Goal: Information Seeking & Learning: Learn about a topic

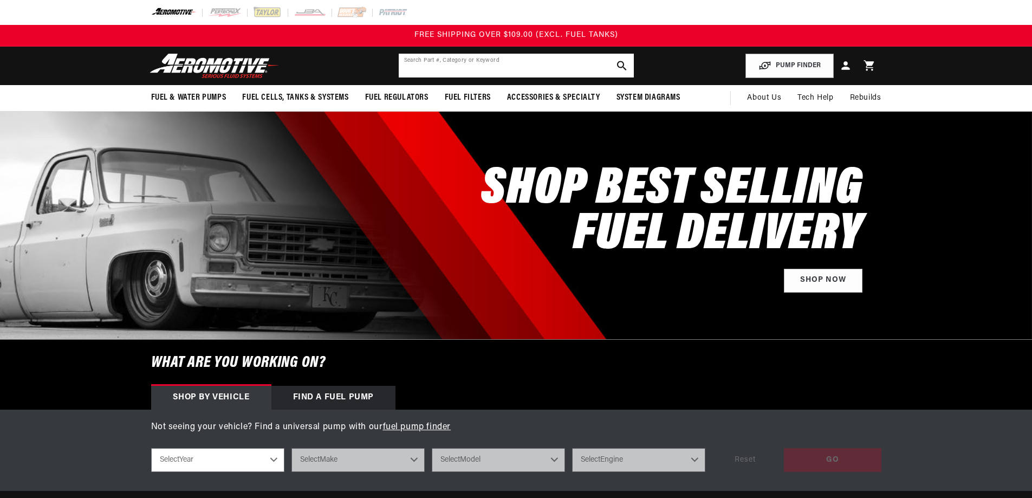
click at [451, 65] on input "text" at bounding box center [516, 66] width 235 height 24
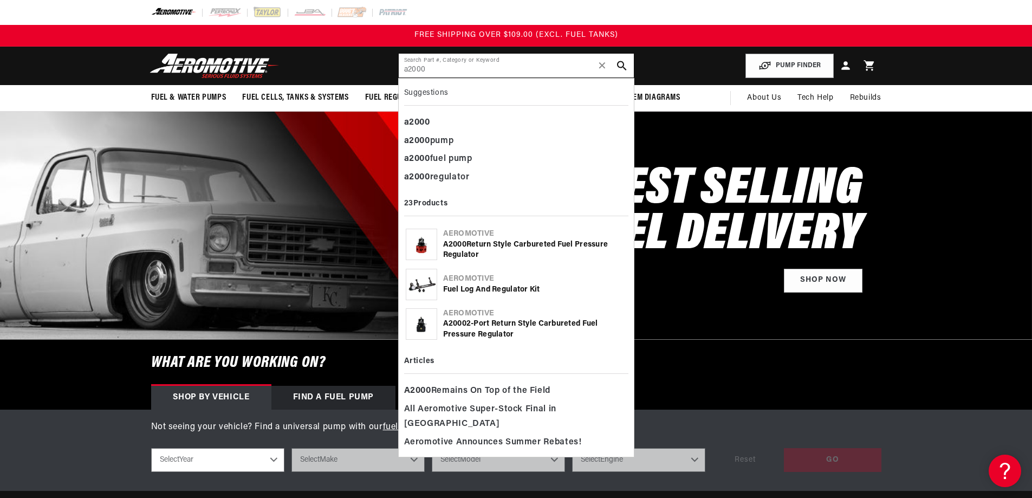
type input "a2000"
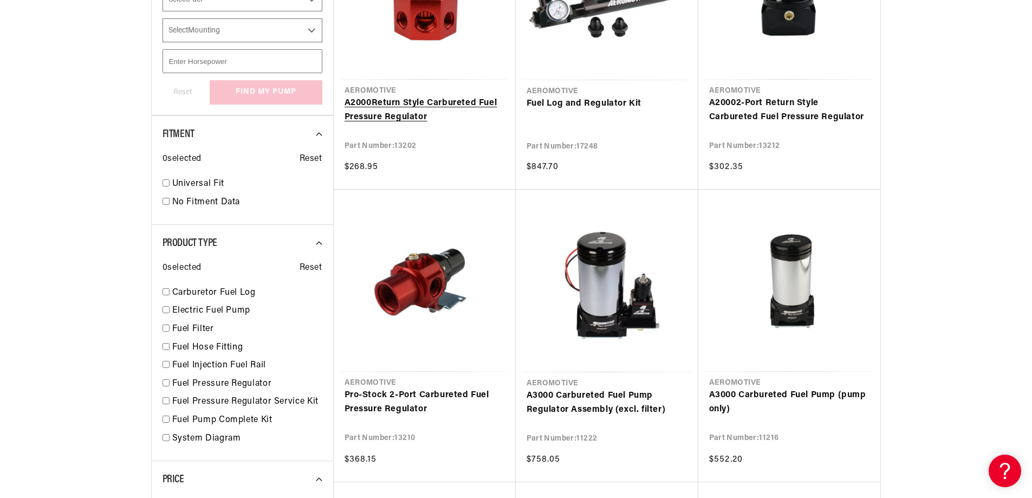
scroll to position [325, 0]
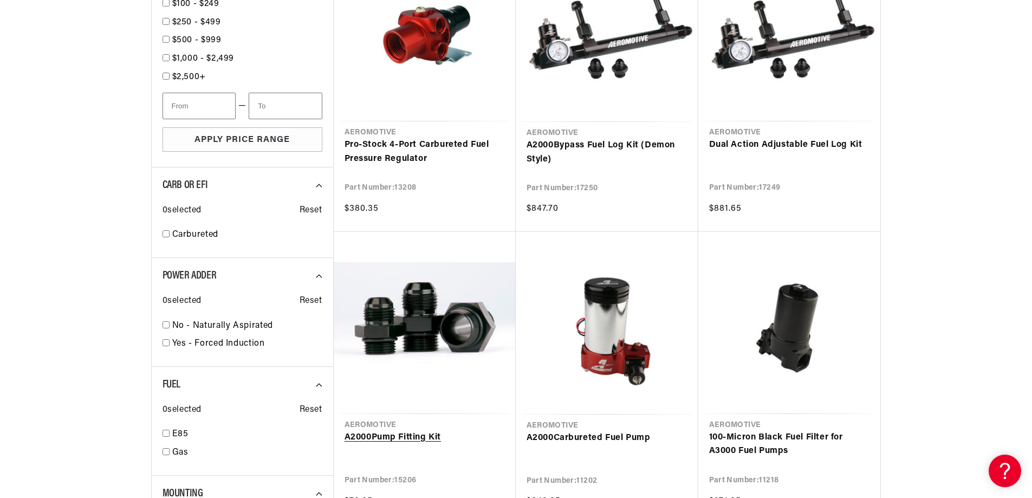
scroll to position [975, 0]
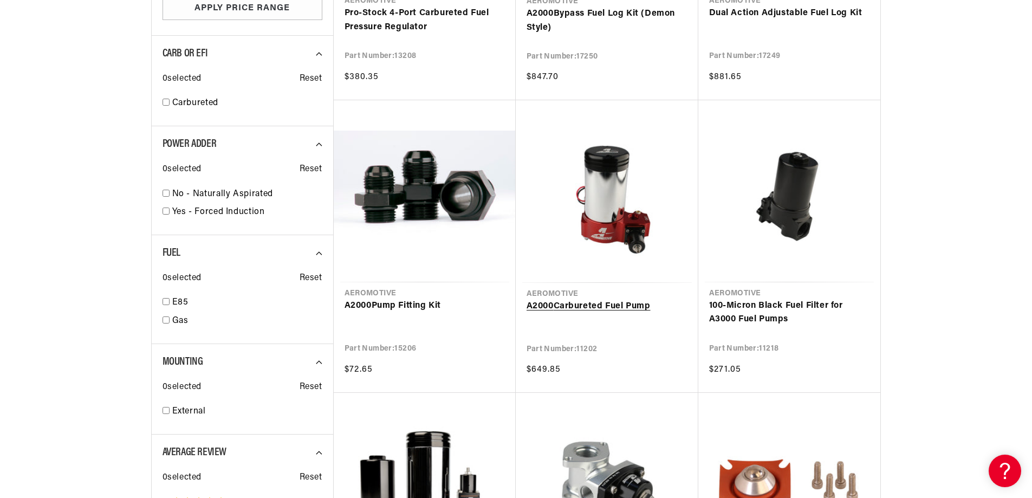
click at [566, 299] on link "A2000 Carbureted Fuel Pump" at bounding box center [606, 306] width 161 height 14
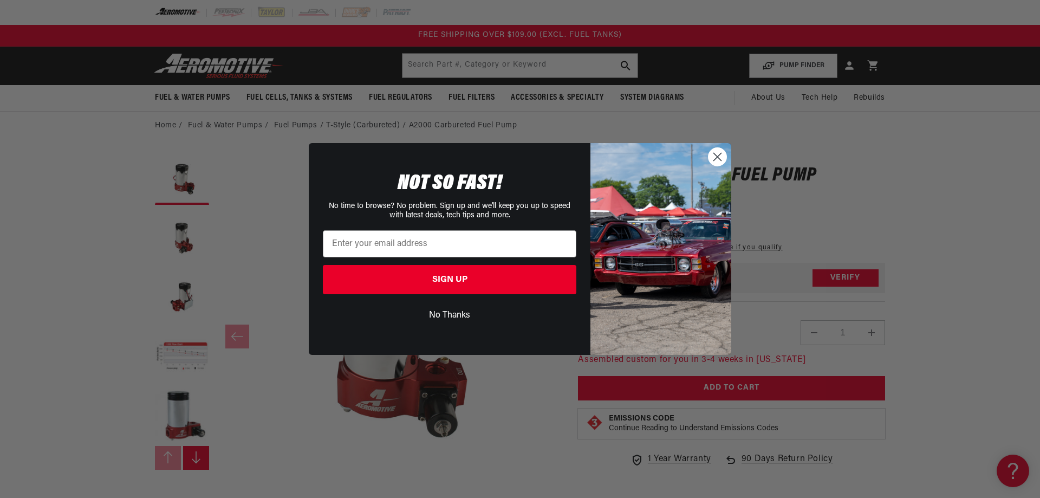
click at [266, 416] on div "Close dialog NOT SO FAST! No time to browse? No problem. Sign up and we'll keep…" at bounding box center [520, 249] width 1040 height 498
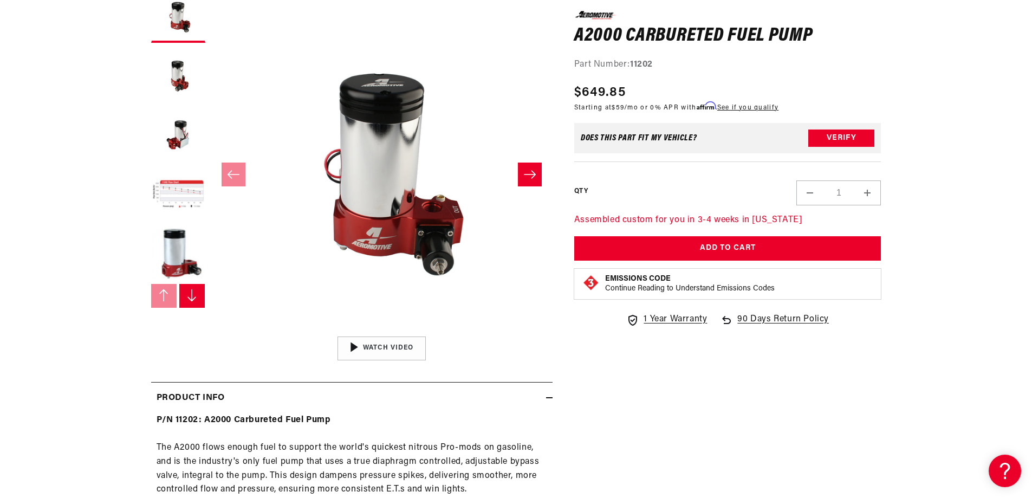
scroll to position [162, 0]
click at [145, 111] on section "0.0 star rating Write a review A2000 Carbureted Fuel Pump A2000 Carbureted Fuel…" at bounding box center [516, 468] width 784 height 983
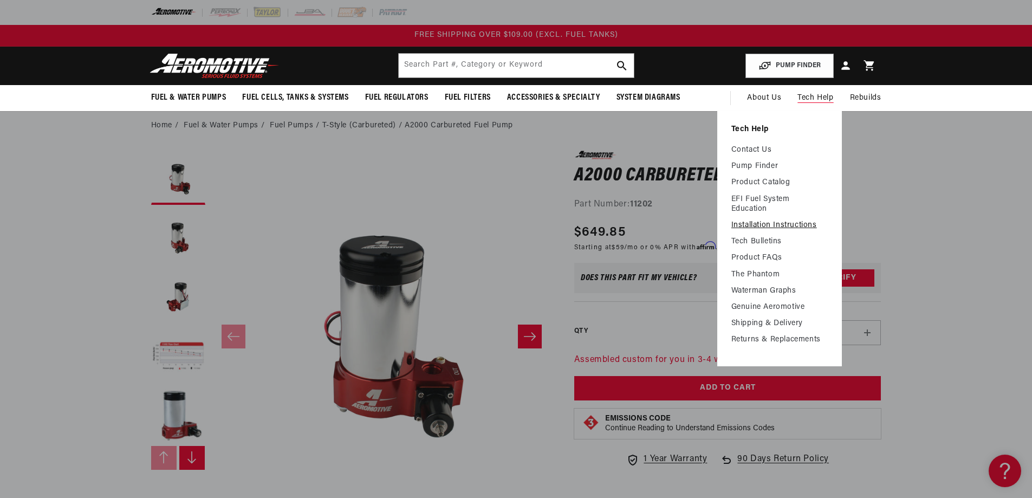
click at [761, 221] on link "Installation Instructions" at bounding box center [779, 225] width 96 height 10
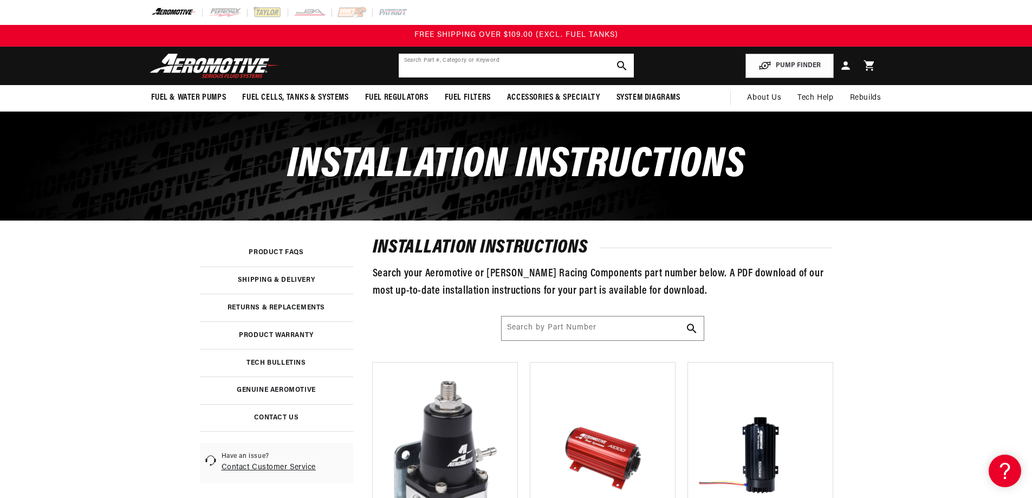
click at [462, 67] on input "text" at bounding box center [516, 66] width 235 height 24
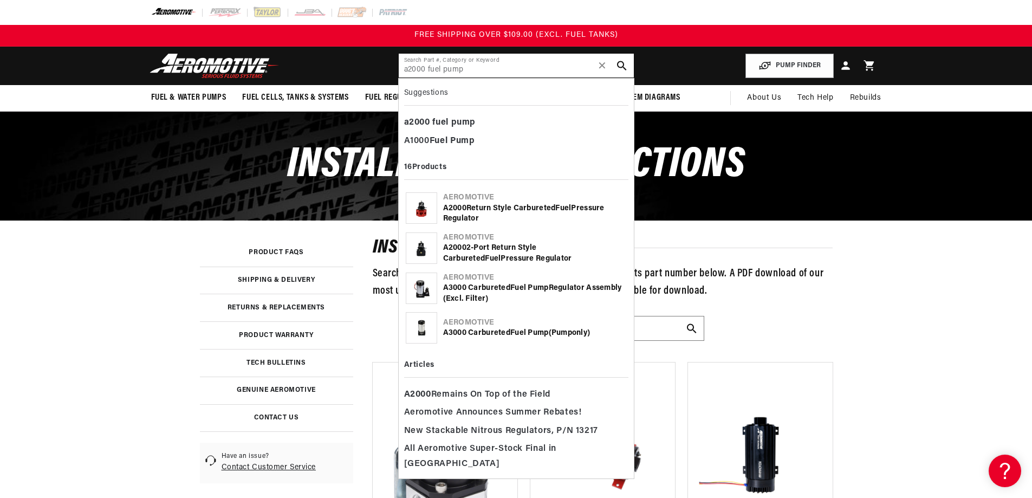
type input "a2000 fuel pump"
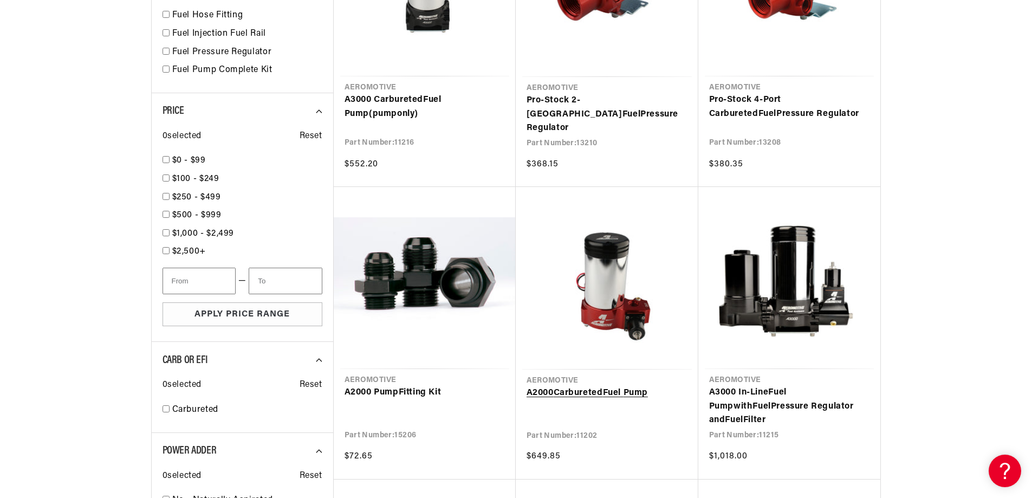
click at [567, 388] on link "A2000 Carbureted Fuel Pump" at bounding box center [606, 393] width 161 height 14
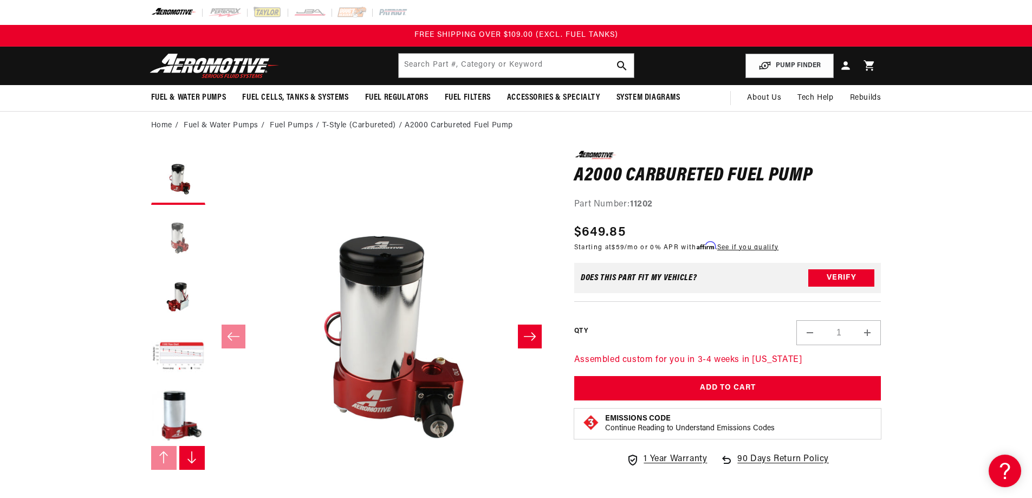
click at [179, 253] on button "Load image 2 in gallery view" at bounding box center [178, 237] width 54 height 54
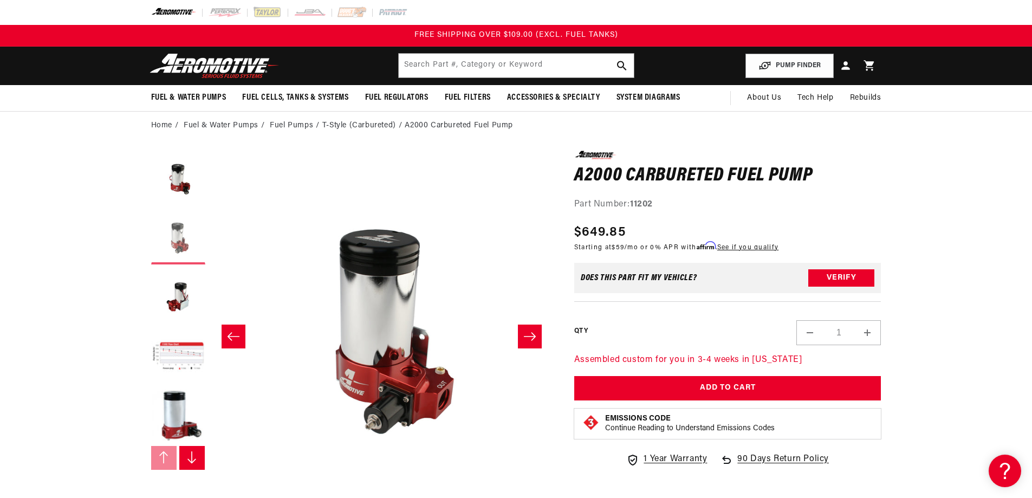
scroll to position [0, 342]
click at [178, 296] on button "Load image 3 in gallery view" at bounding box center [178, 297] width 54 height 54
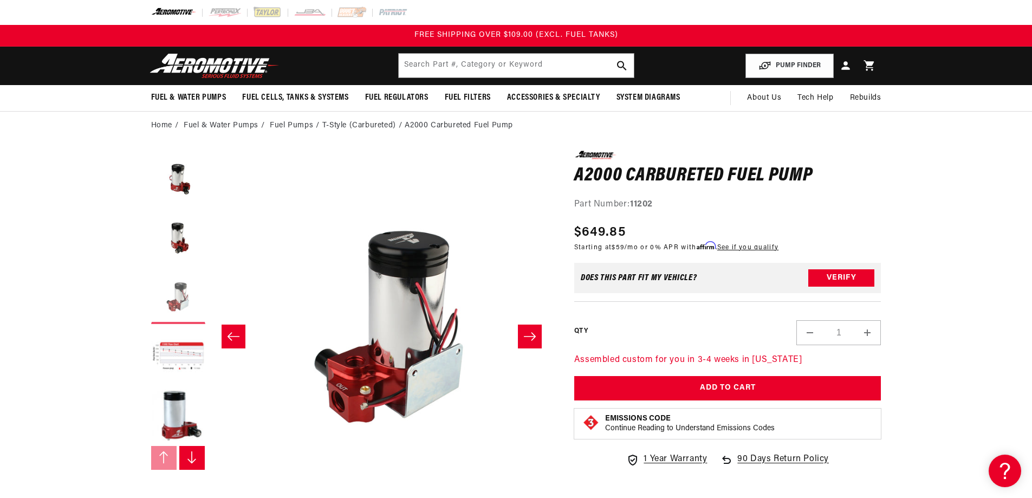
scroll to position [0, 684]
